Goal: Complete application form

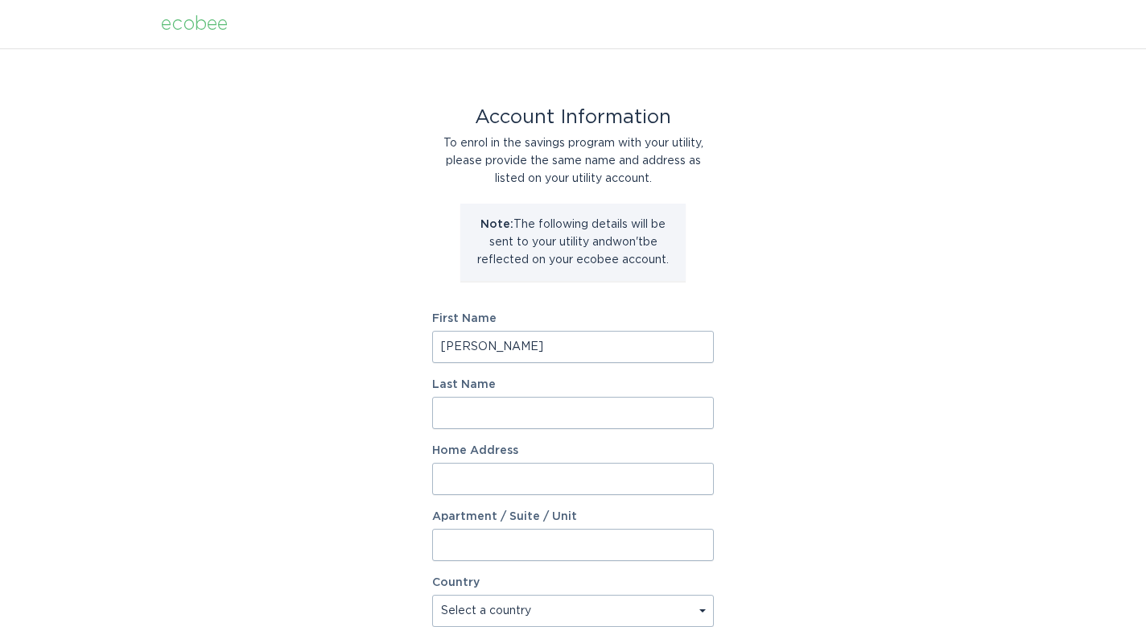
type input "r"
type input "[PERSON_NAME]"
type input "[STREET_ADDRESS]"
select select "US"
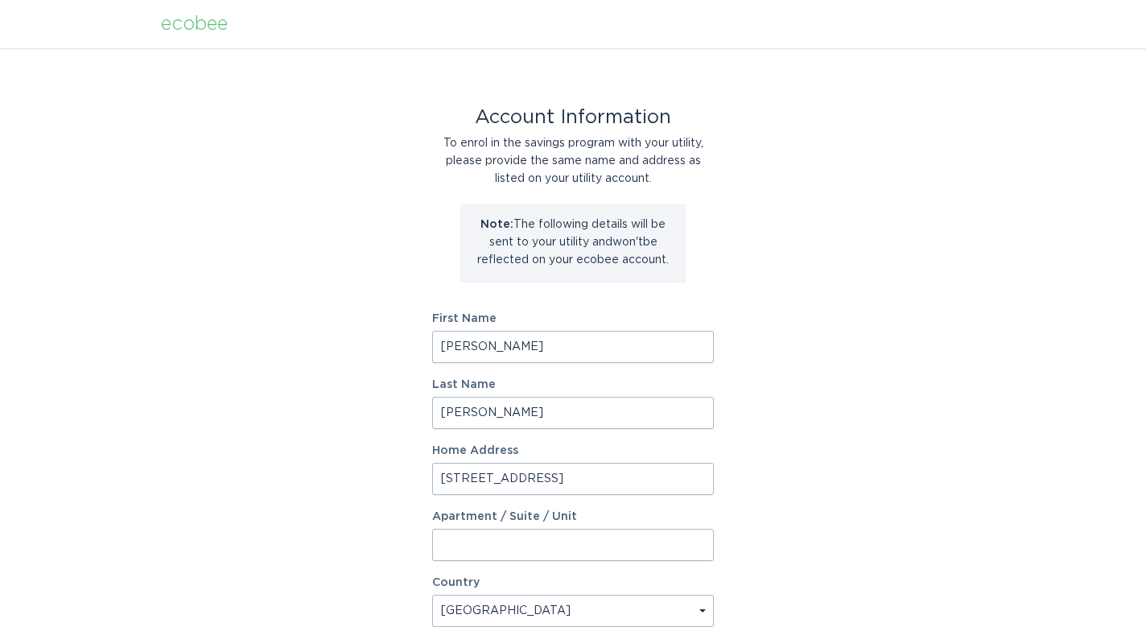
scroll to position [352, 0]
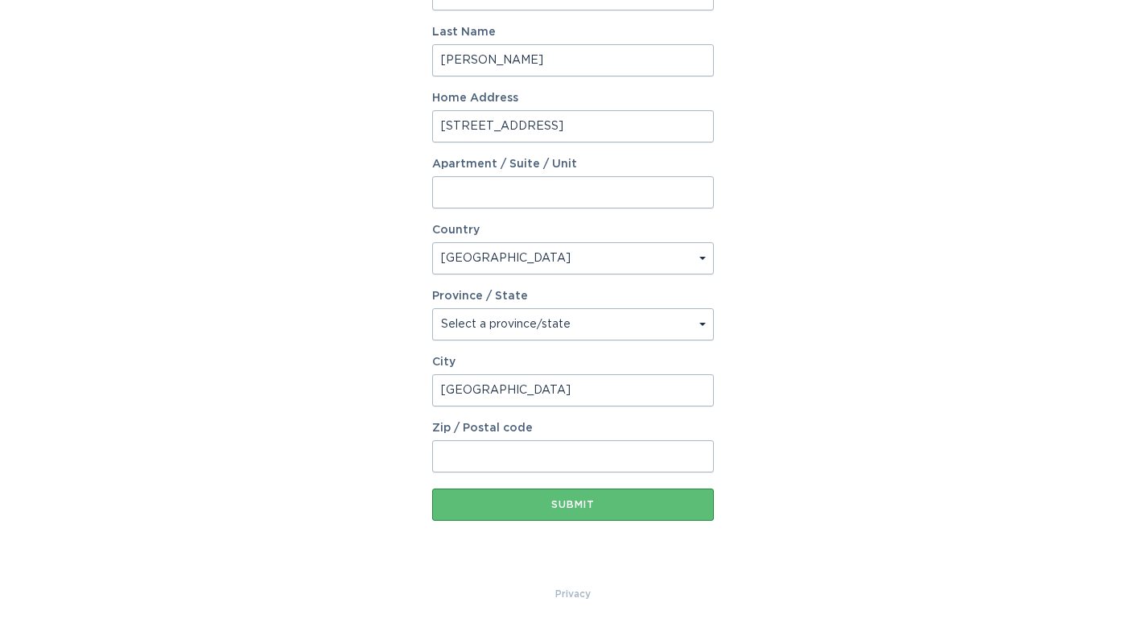
type input "[GEOGRAPHIC_DATA]"
type input "60660"
drag, startPoint x: 793, startPoint y: 341, endPoint x: 770, endPoint y: 394, distance: 58.0
click at [790, 343] on div "Account Information To enrol in the savings program with your utility, please p…" at bounding box center [573, 140] width 1146 height 889
drag, startPoint x: 629, startPoint y: 496, endPoint x: 672, endPoint y: 512, distance: 45.3
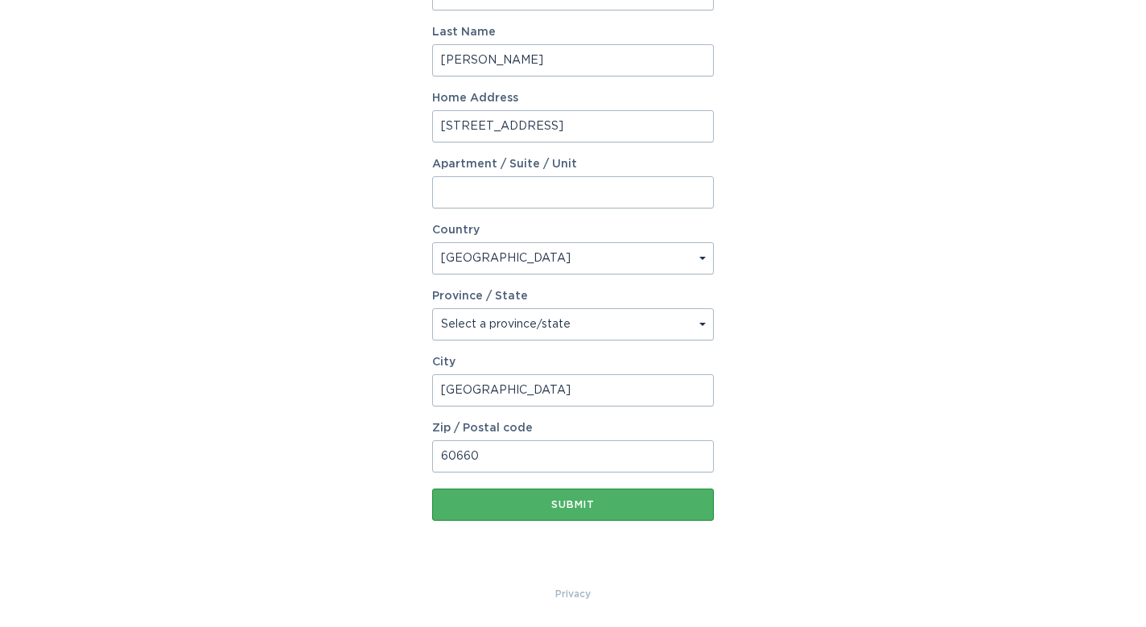
click at [629, 496] on button "Submit" at bounding box center [573, 504] width 282 height 32
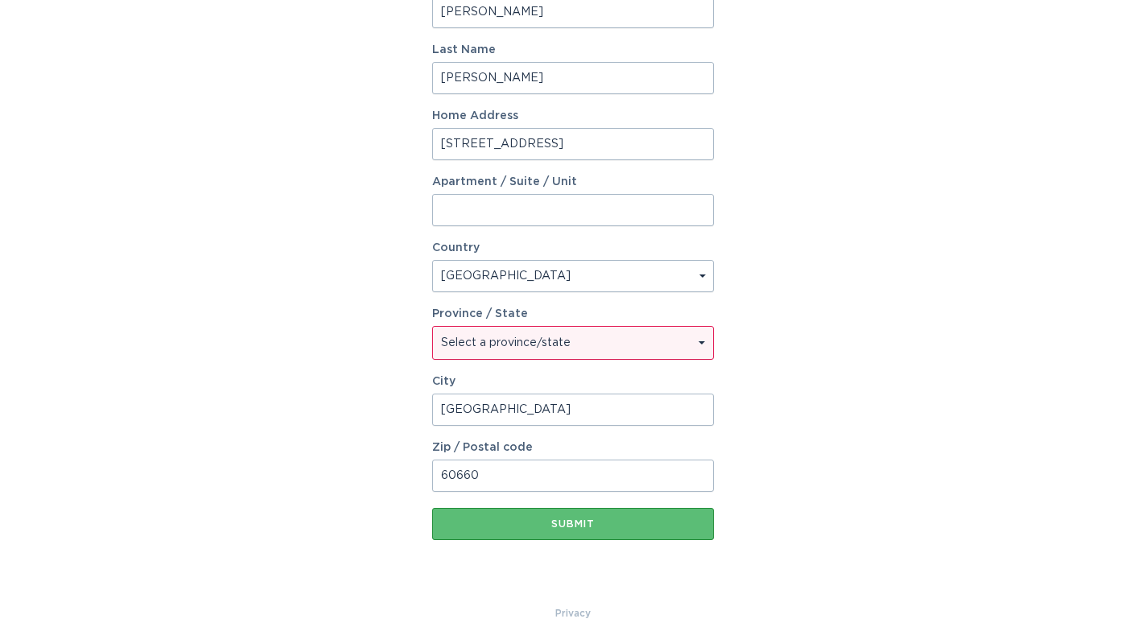
select select "IL"
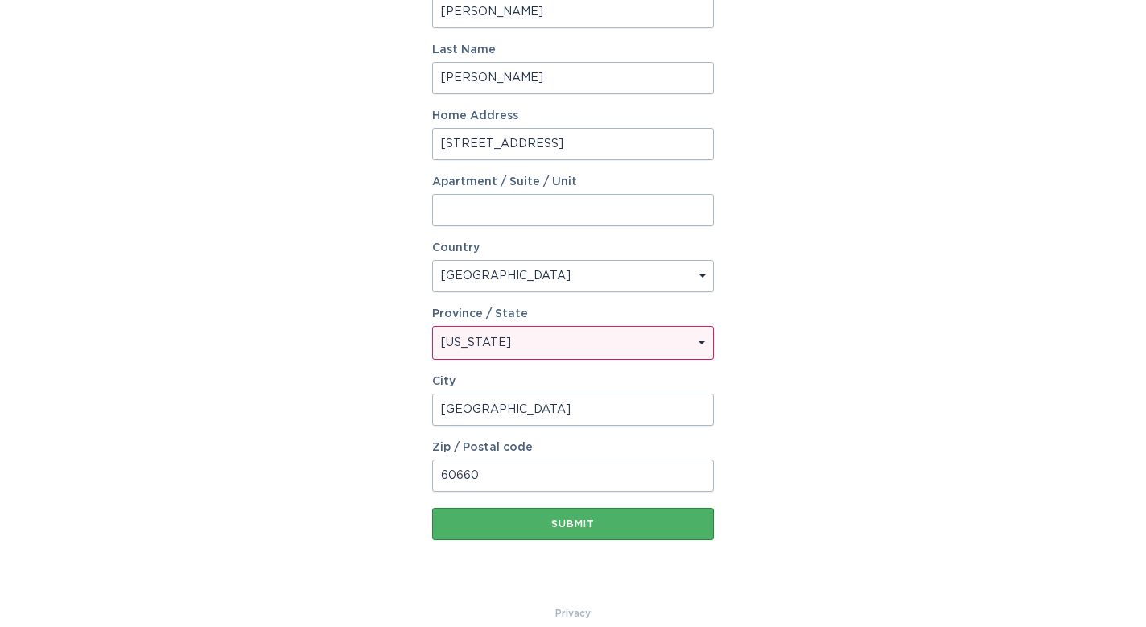
drag, startPoint x: 552, startPoint y: 516, endPoint x: 570, endPoint y: 516, distance: 17.7
click at [551, 516] on button "Submit" at bounding box center [573, 524] width 282 height 32
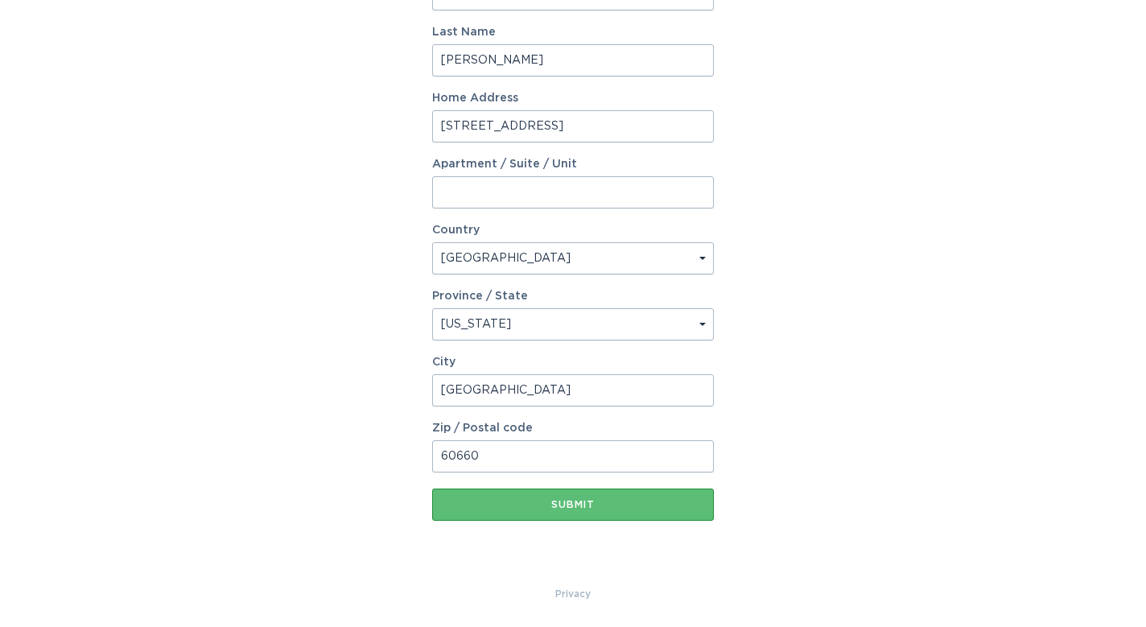
scroll to position [370, 0]
click at [582, 504] on div "Submit" at bounding box center [572, 505] width 265 height 10
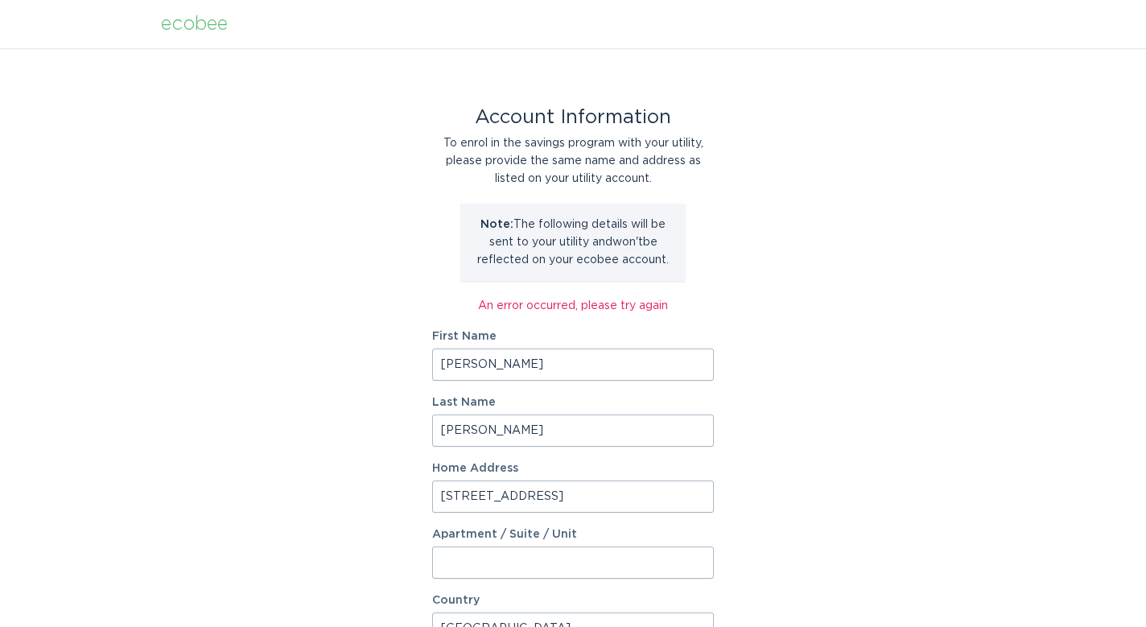
scroll to position [0, 0]
click at [182, 22] on div "ecobee" at bounding box center [194, 24] width 67 height 18
click at [178, 23] on div "ecobee" at bounding box center [194, 24] width 67 height 18
